Goal: Task Accomplishment & Management: Manage account settings

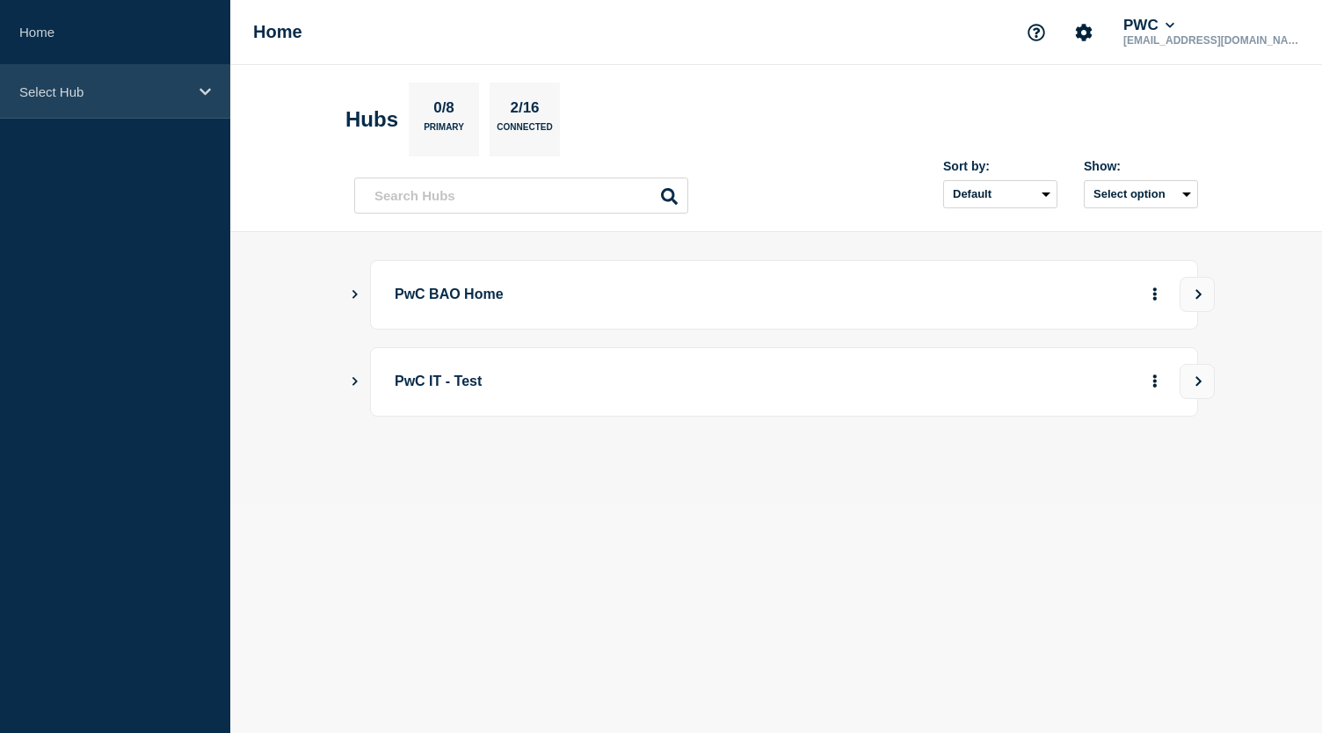
click at [122, 105] on div "Select Hub" at bounding box center [115, 92] width 230 height 54
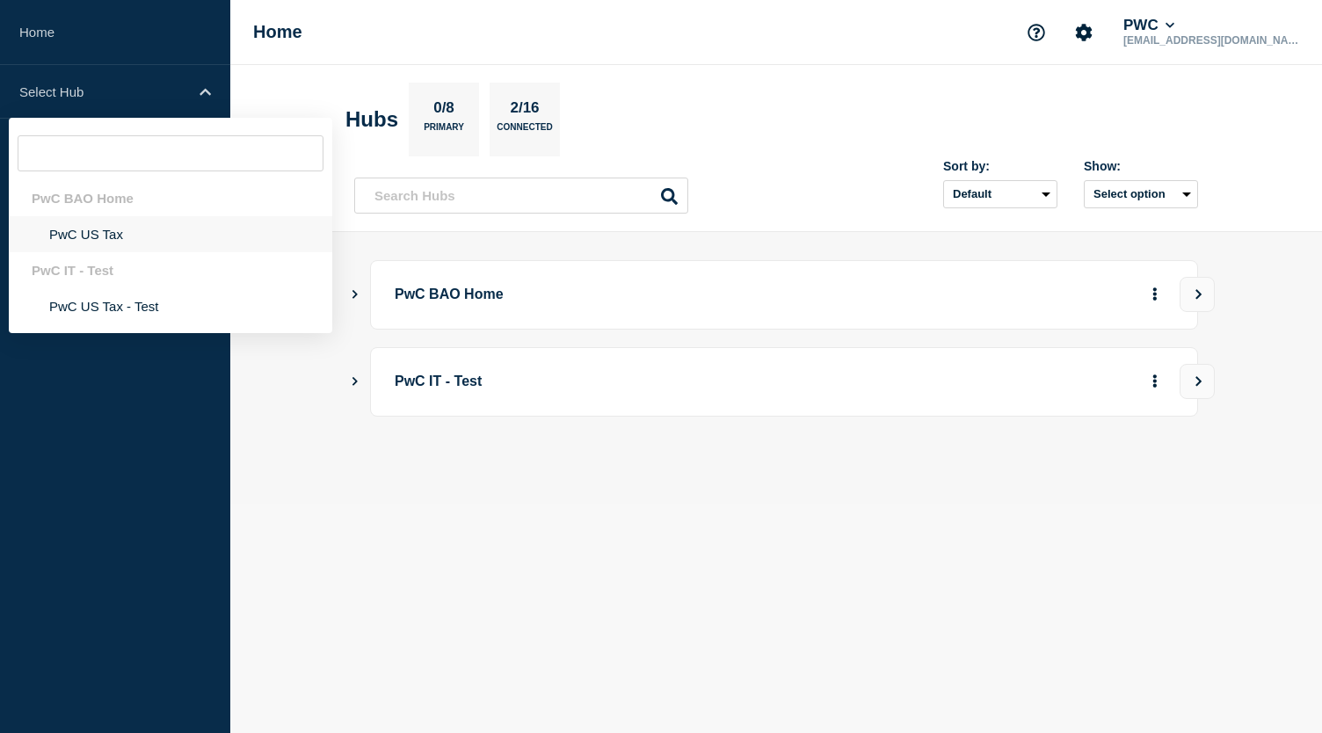
click at [83, 237] on li "PwC US Tax" at bounding box center [171, 234] width 324 height 36
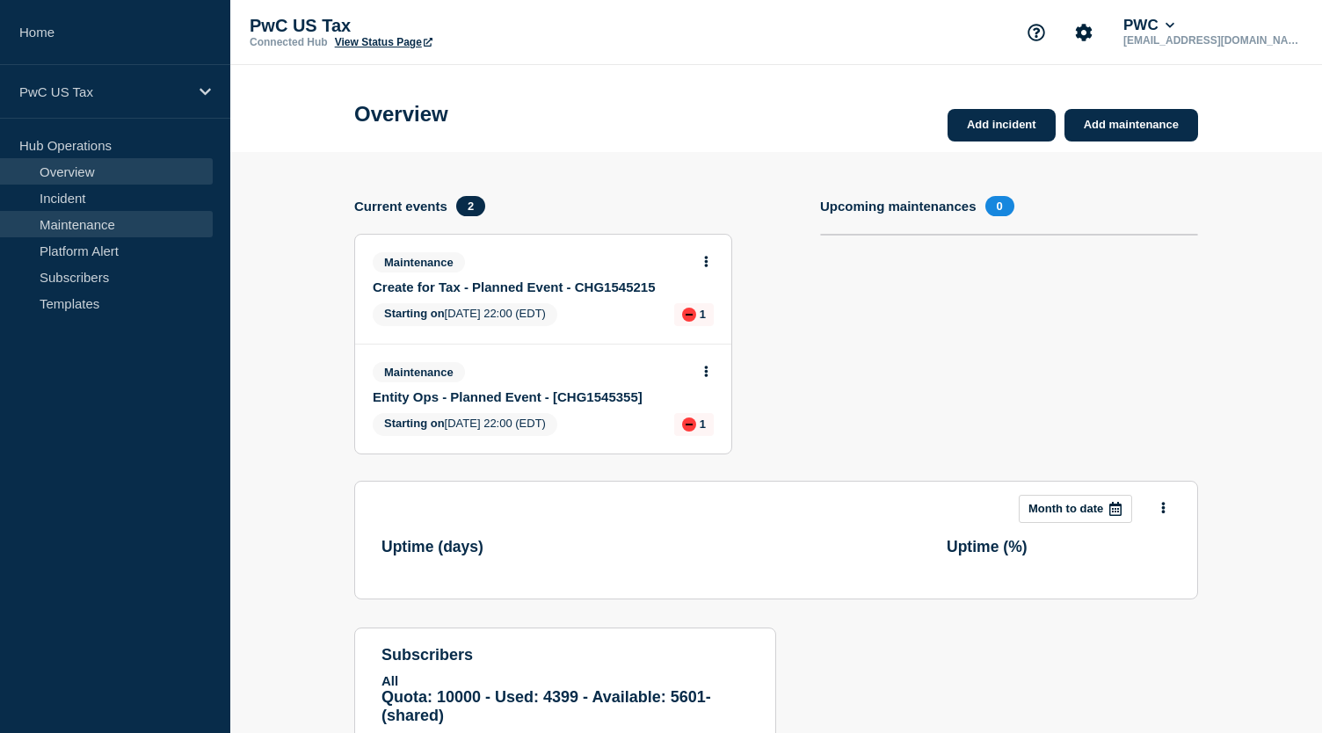
click at [96, 219] on link "Maintenance" at bounding box center [106, 224] width 213 height 26
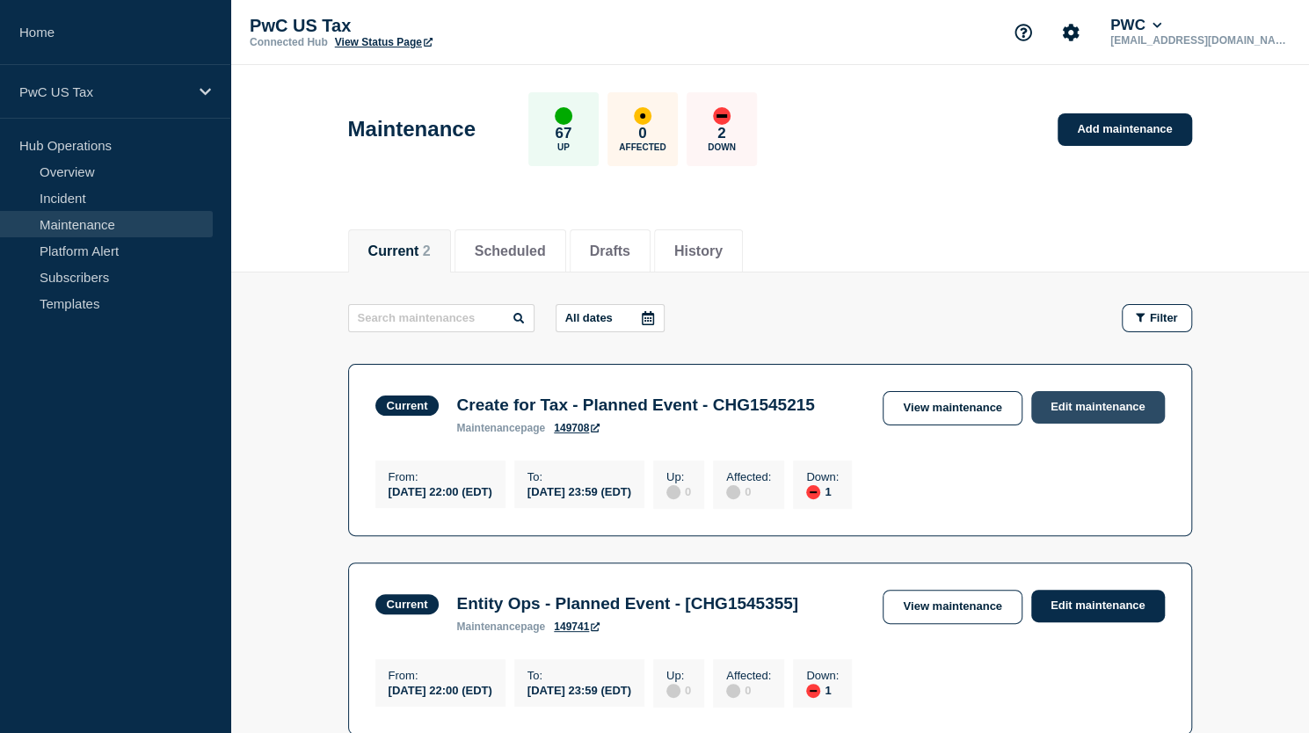
click at [1081, 401] on link "Edit maintenance" at bounding box center [1098, 407] width 134 height 33
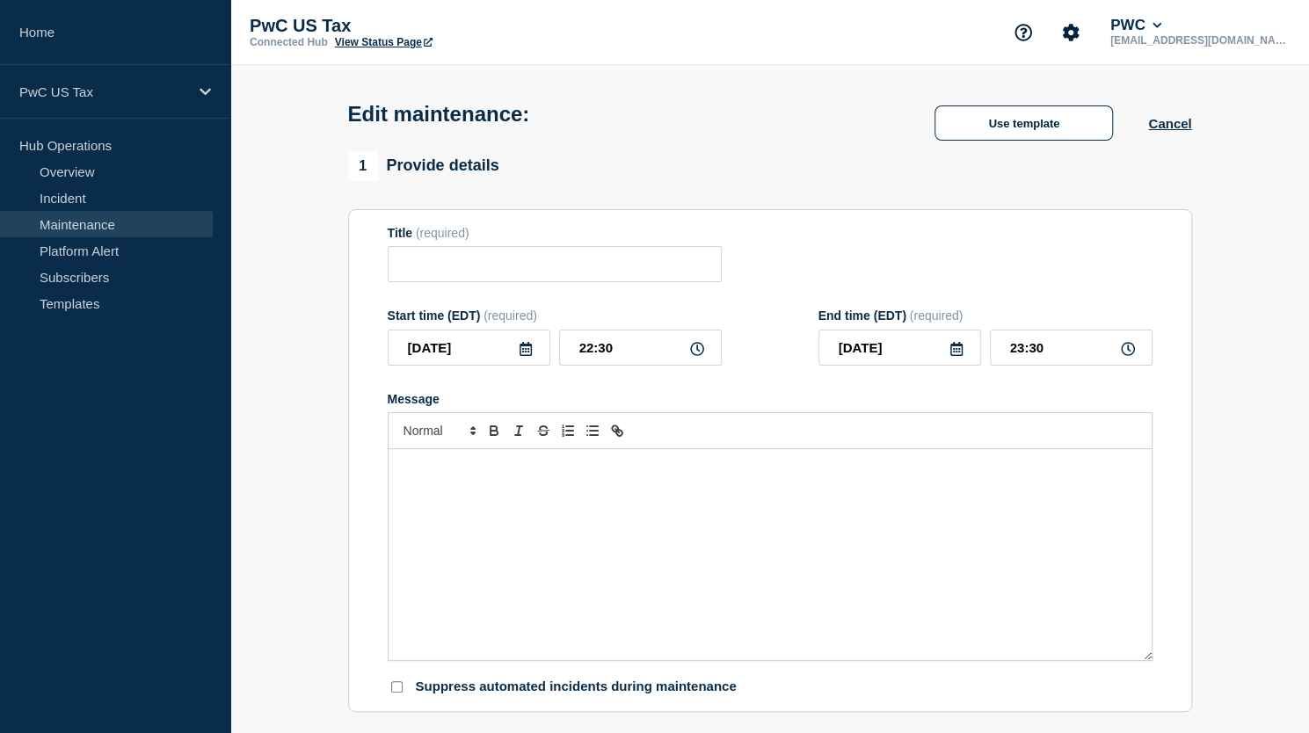
type input "Create for Tax - Planned Event - CHG1545215"
type input "22:00"
type input "23:59"
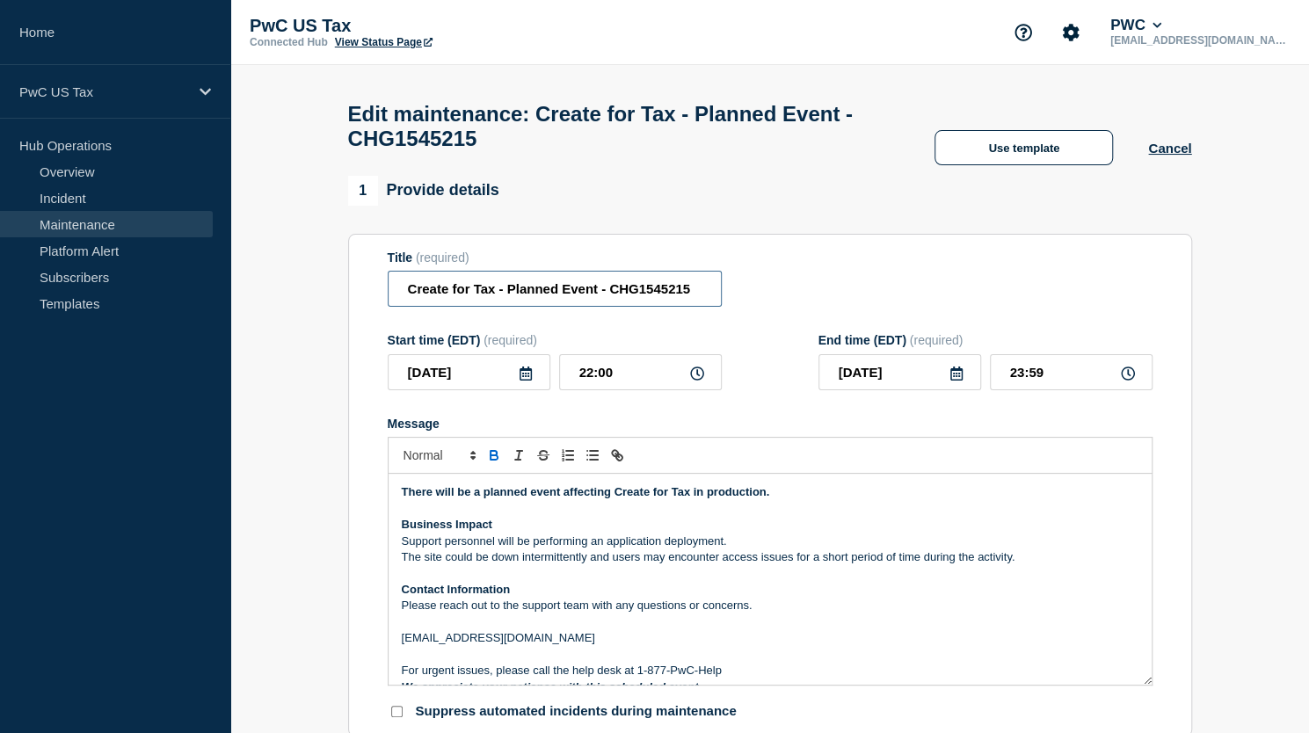
click at [698, 303] on input "Create for Tax - Planned Event - CHG1545215" at bounding box center [555, 289] width 334 height 36
type input "Create for Tax - Planned Event - CHG1545215-Completed"
click at [1018, 387] on input "23:59" at bounding box center [1071, 372] width 163 height 36
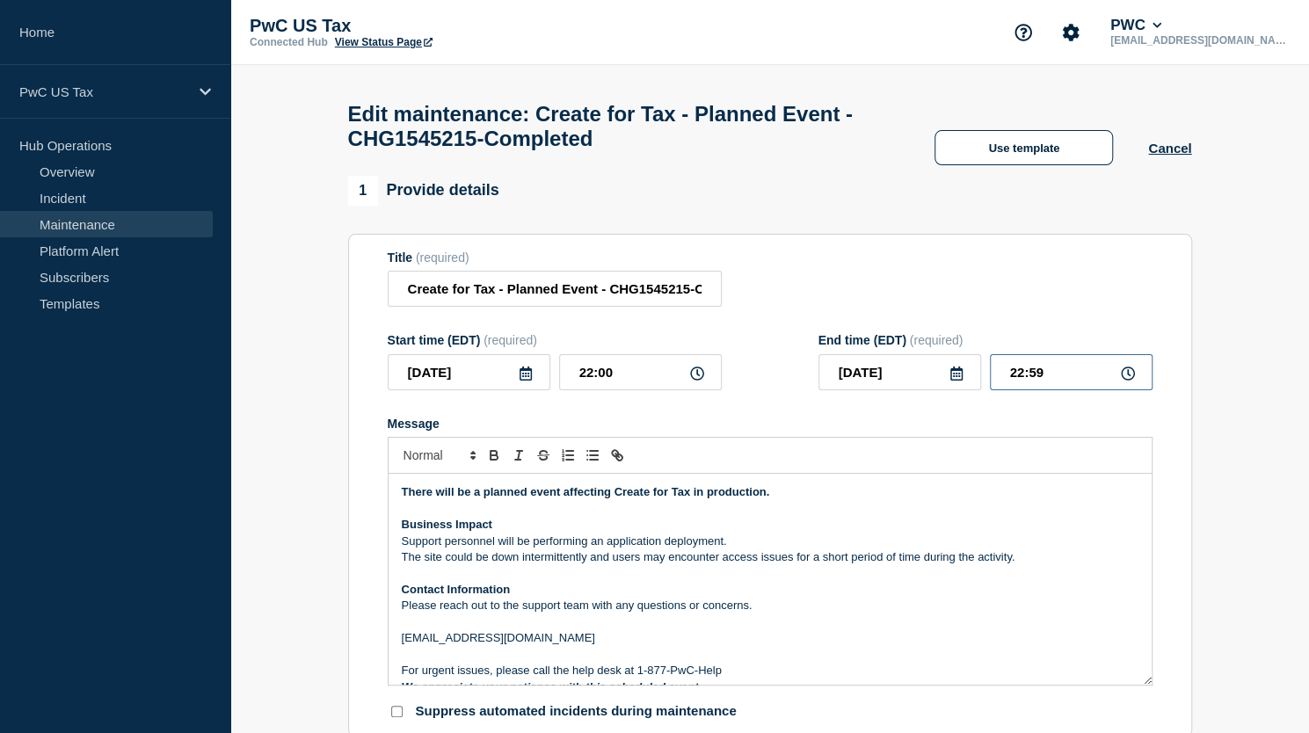
click at [1053, 384] on input "22:59" at bounding box center [1071, 372] width 163 height 36
type input "22:30"
drag, startPoint x: 626, startPoint y: 303, endPoint x: 733, endPoint y: 304, distance: 107.3
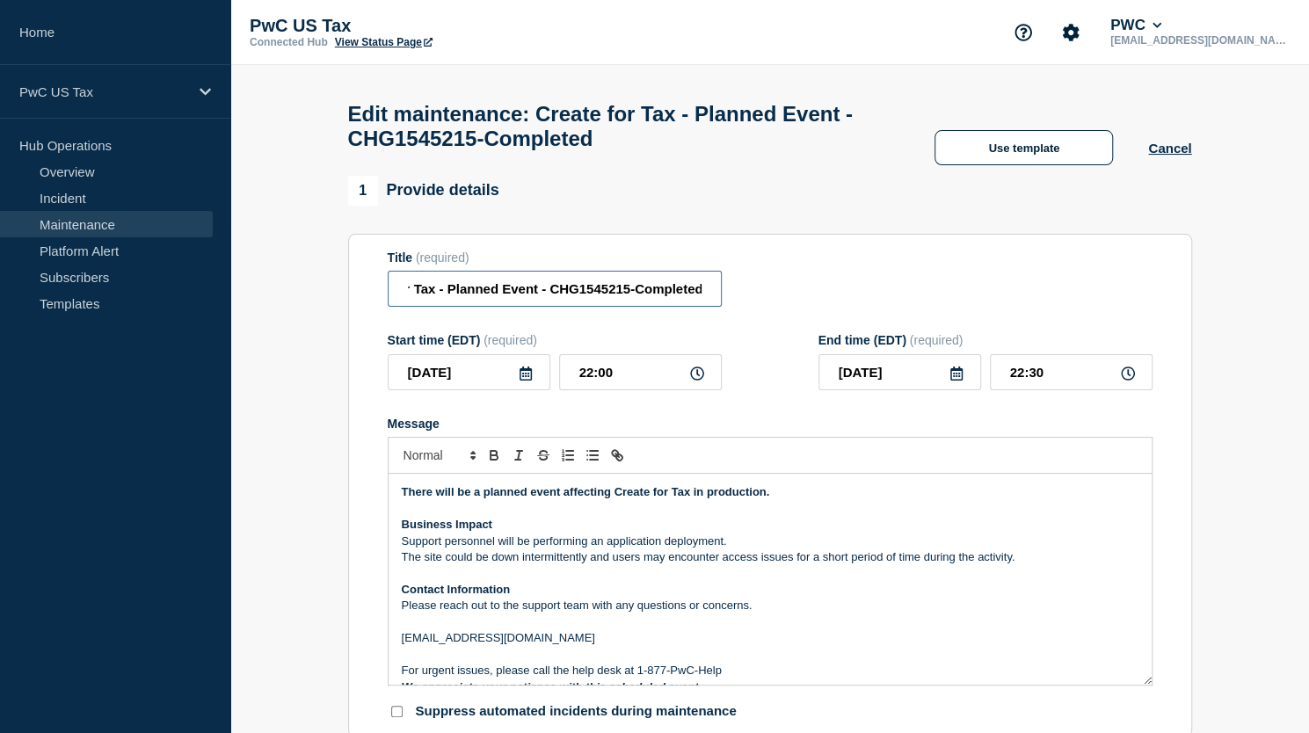
click at [733, 304] on div "Title (required) Create for Tax - Planned Event - CHG1545215-Completed" at bounding box center [770, 279] width 765 height 57
click at [794, 288] on div "Title (required) Create for Tax - Planned Event - CHG1545215-Completed" at bounding box center [770, 279] width 765 height 57
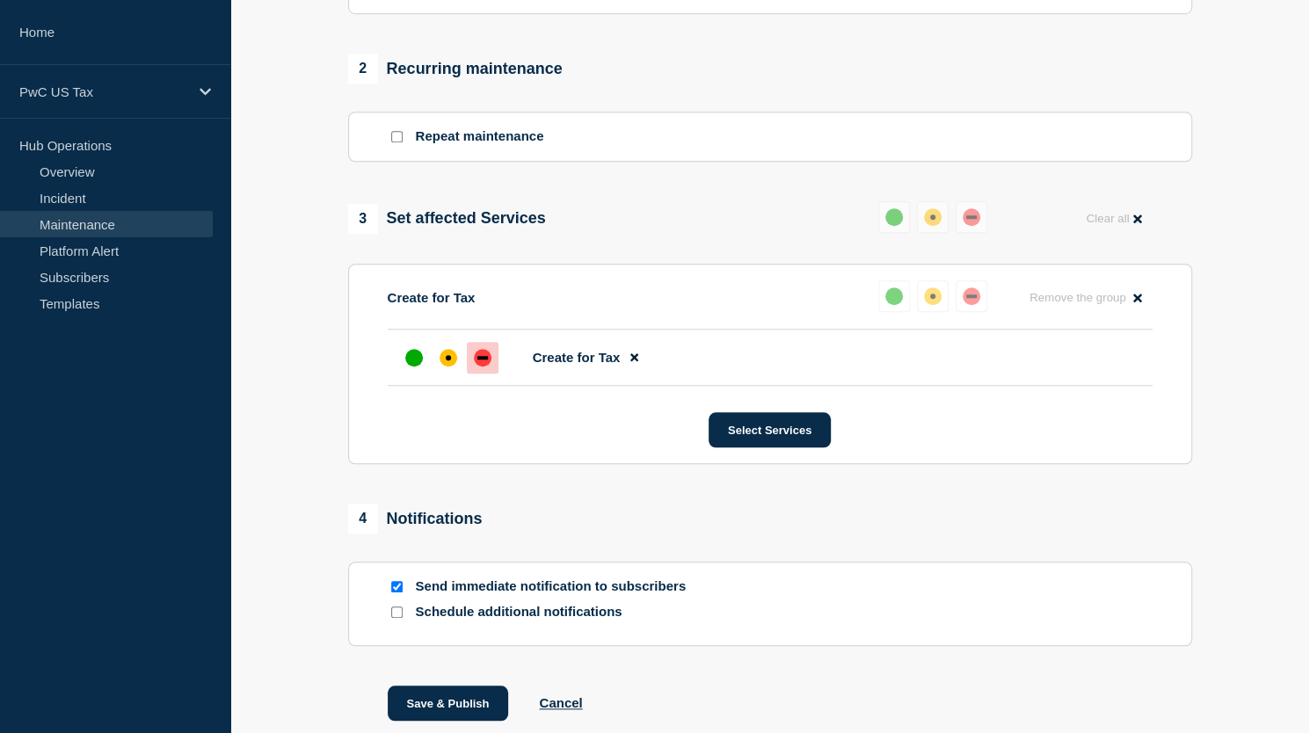
scroll to position [834, 0]
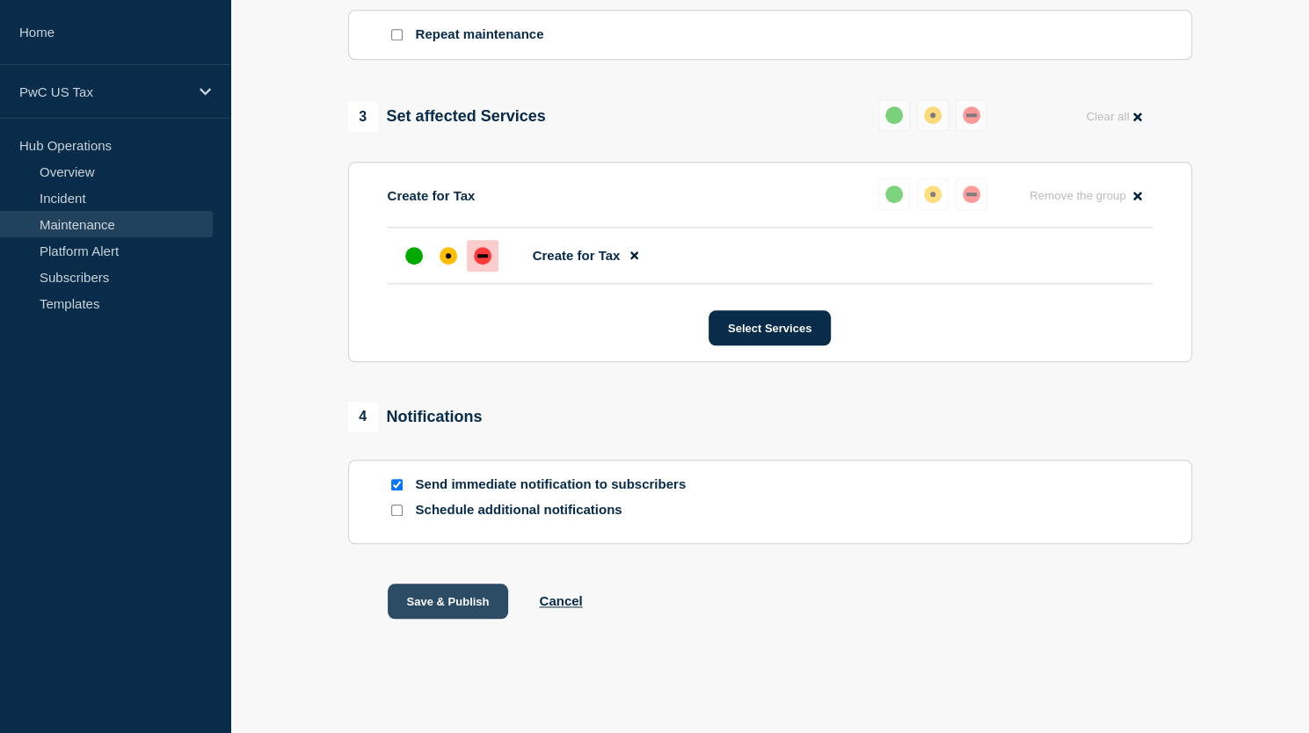
click at [473, 601] on button "Save & Publish" at bounding box center [448, 601] width 121 height 35
